Goal: Task Accomplishment & Management: Use online tool/utility

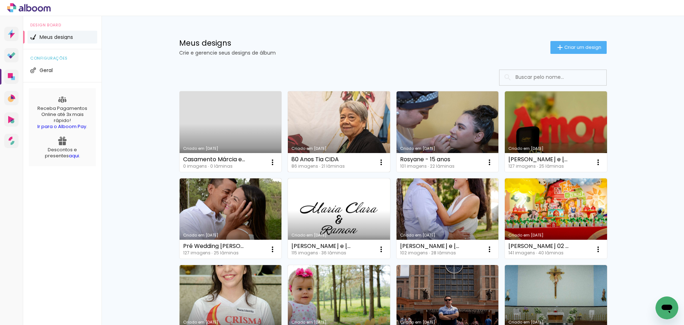
click at [354, 119] on link "Criado em [DATE]" at bounding box center [339, 131] width 102 height 81
